Goal: Entertainment & Leisure: Consume media (video, audio)

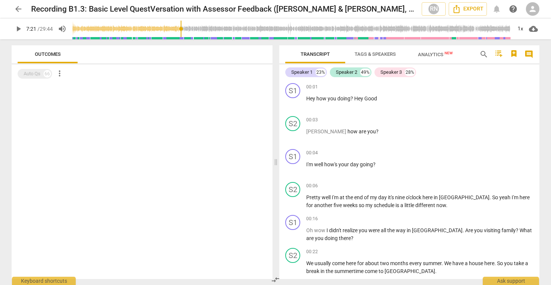
click at [17, 30] on span "play_arrow" at bounding box center [18, 28] width 9 height 9
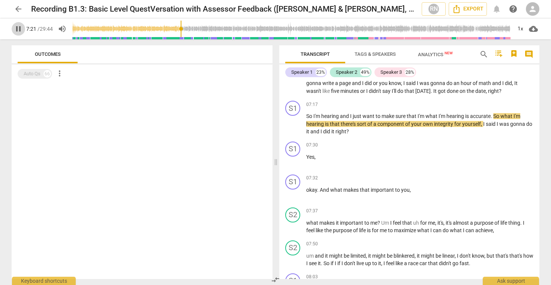
click at [18, 30] on span "pause" at bounding box center [18, 28] width 9 height 9
click at [18, 30] on span "play_arrow" at bounding box center [18, 28] width 9 height 9
click at [180, 30] on input "range" at bounding box center [292, 29] width 440 height 24
type input "435"
click at [180, 30] on input "range" at bounding box center [292, 29] width 440 height 24
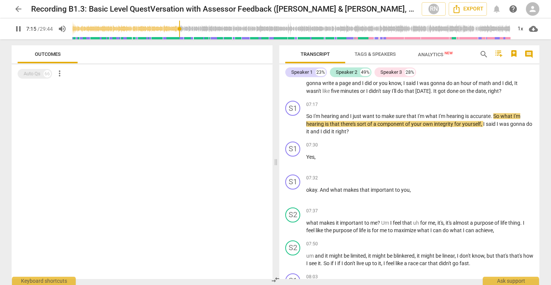
click at [180, 30] on input "range" at bounding box center [292, 29] width 440 height 24
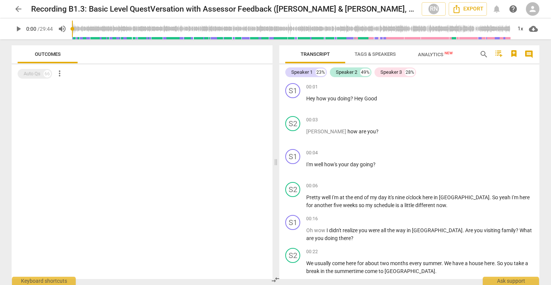
click at [18, 27] on span "play_arrow" at bounding box center [18, 28] width 9 height 9
click at [18, 31] on span "pause" at bounding box center [18, 28] width 9 height 9
type input "4"
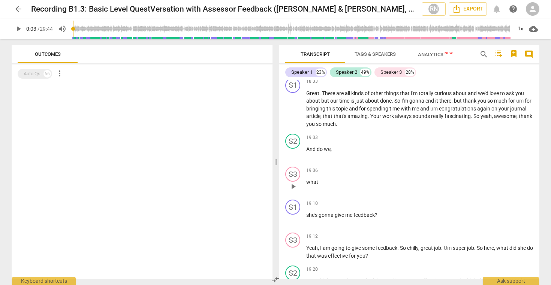
scroll to position [2948, 0]
